Goal: Task Accomplishment & Management: Complete application form

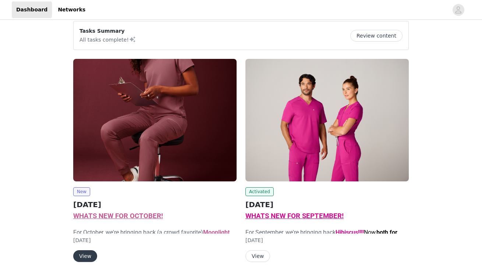
scroll to position [47, 0]
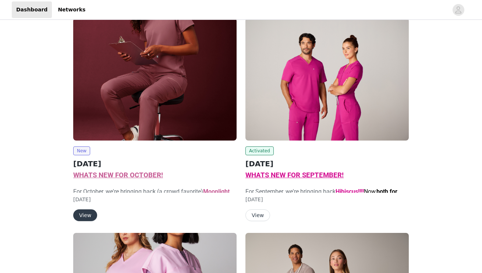
click at [92, 213] on button "View" at bounding box center [85, 216] width 24 height 12
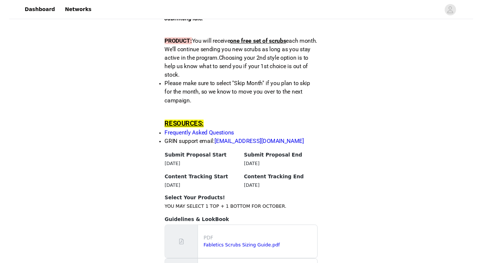
scroll to position [783, 0]
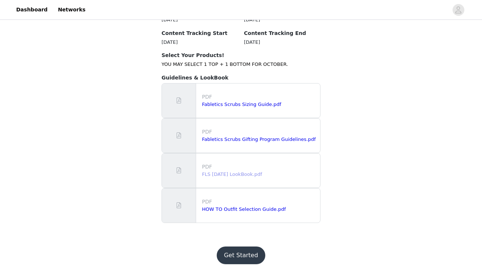
click at [226, 176] on link "FLS Oct 2025 LookBook.pdf" at bounding box center [232, 175] width 60 height 6
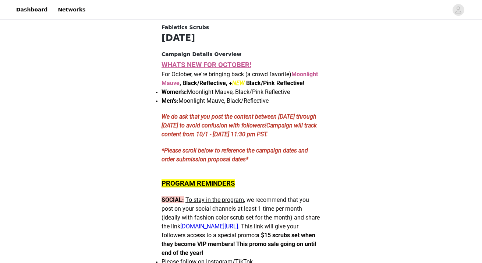
scroll to position [283, 0]
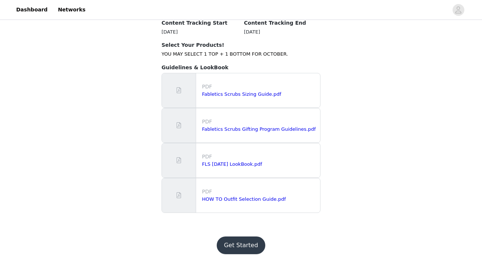
click at [232, 243] on button "Get Started" at bounding box center [241, 245] width 49 height 18
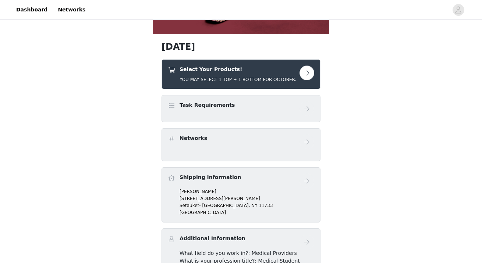
scroll to position [252, 0]
click at [307, 73] on button "button" at bounding box center [307, 73] width 15 height 15
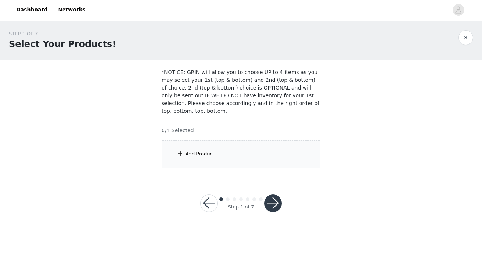
click at [255, 161] on div "Add Product" at bounding box center [241, 154] width 159 height 28
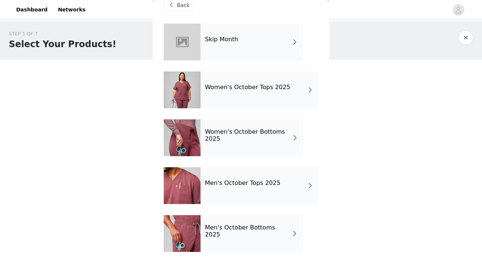
scroll to position [13, 0]
click at [271, 140] on h4 "Women's October Bottoms 2025" at bounding box center [248, 136] width 87 height 14
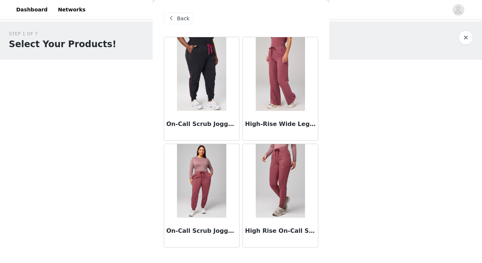
scroll to position [0, 0]
click at [172, 17] on span at bounding box center [171, 18] width 9 height 9
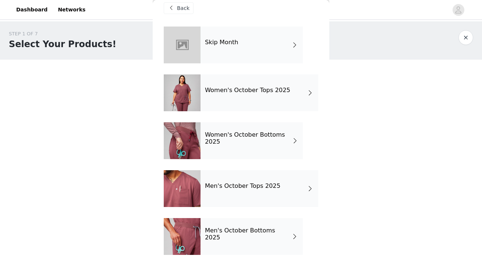
scroll to position [12, 0]
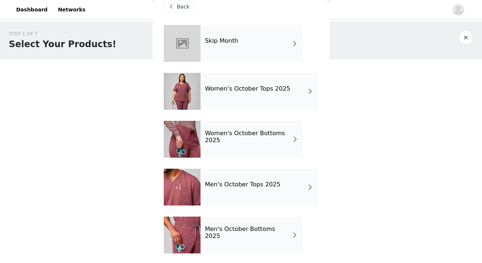
click at [242, 42] on div "Skip Month" at bounding box center [252, 43] width 102 height 37
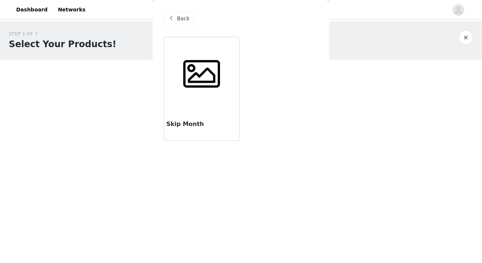
scroll to position [0, 0]
click at [201, 102] on div at bounding box center [201, 74] width 75 height 74
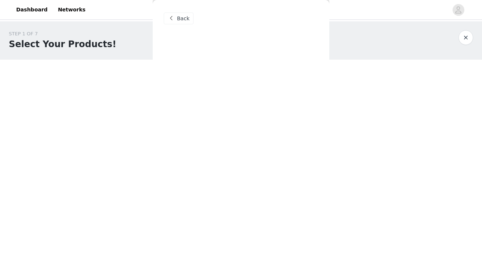
click at [201, 70] on div "Back Skip Month" at bounding box center [241, 131] width 177 height 263
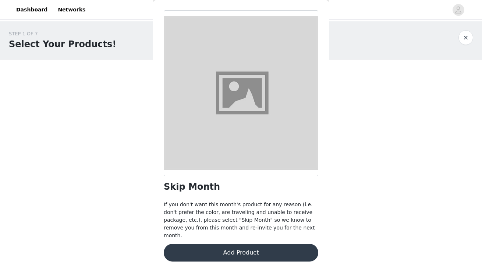
scroll to position [26, 0]
click at [224, 246] on button "Add Product" at bounding box center [241, 253] width 155 height 18
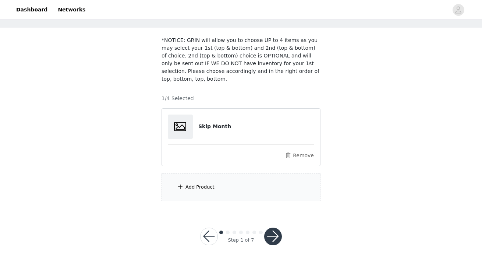
scroll to position [32, 0]
click at [271, 232] on button "button" at bounding box center [273, 237] width 18 height 18
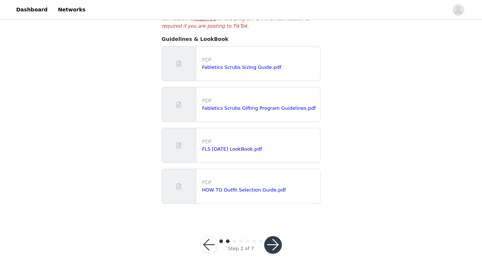
scroll to position [183, 0]
click at [277, 237] on button "button" at bounding box center [273, 246] width 18 height 18
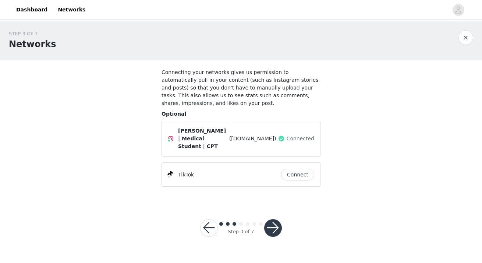
click at [271, 223] on button "button" at bounding box center [273, 228] width 18 height 18
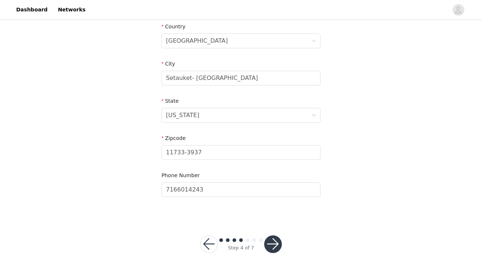
scroll to position [255, 0]
click at [275, 238] on button "button" at bounding box center [273, 245] width 18 height 18
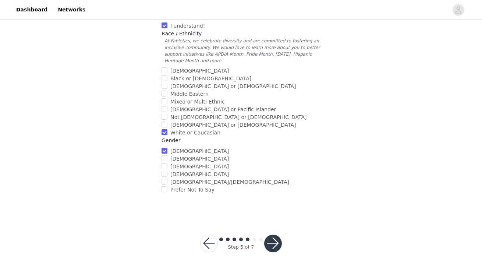
scroll to position [289, 0]
click at [275, 238] on button "button" at bounding box center [273, 244] width 18 height 18
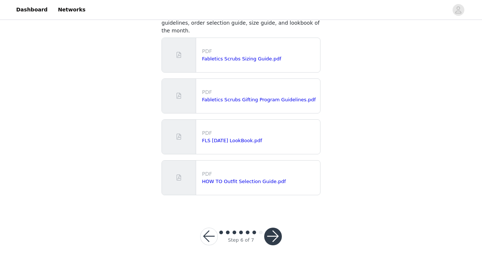
click at [274, 232] on button "button" at bounding box center [273, 237] width 18 height 18
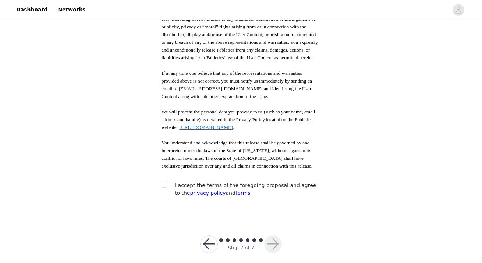
scroll to position [402, 0]
click at [164, 182] on label at bounding box center [165, 186] width 6 height 8
click at [164, 182] on input "checkbox" at bounding box center [164, 184] width 5 height 5
checkbox input "true"
click at [274, 236] on button "button" at bounding box center [273, 245] width 18 height 18
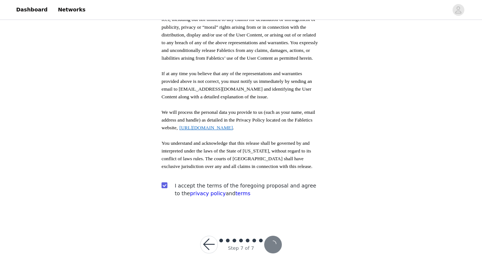
scroll to position [32, 0]
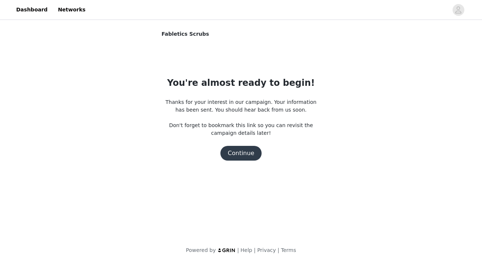
click at [245, 150] on button "Continue" at bounding box center [241, 153] width 41 height 15
